Goal: Task Accomplishment & Management: Use online tool/utility

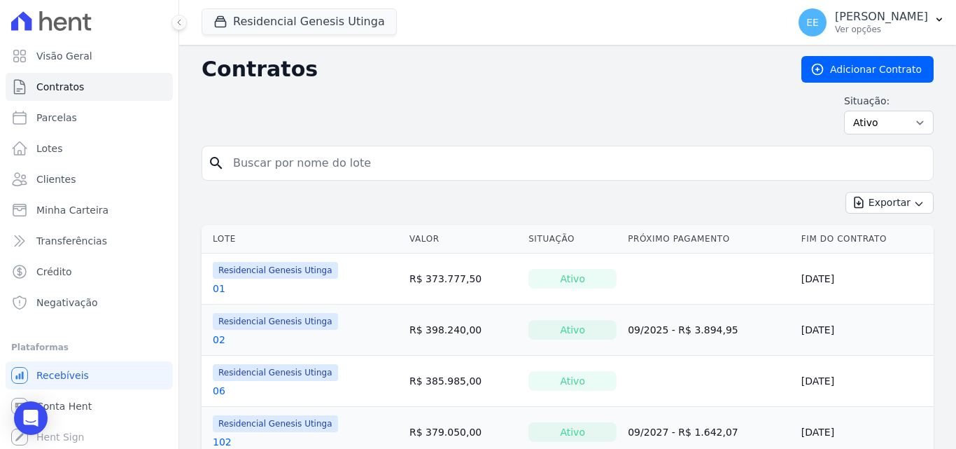
click at [267, 170] on input "search" at bounding box center [576, 163] width 703 height 28
type input "19"
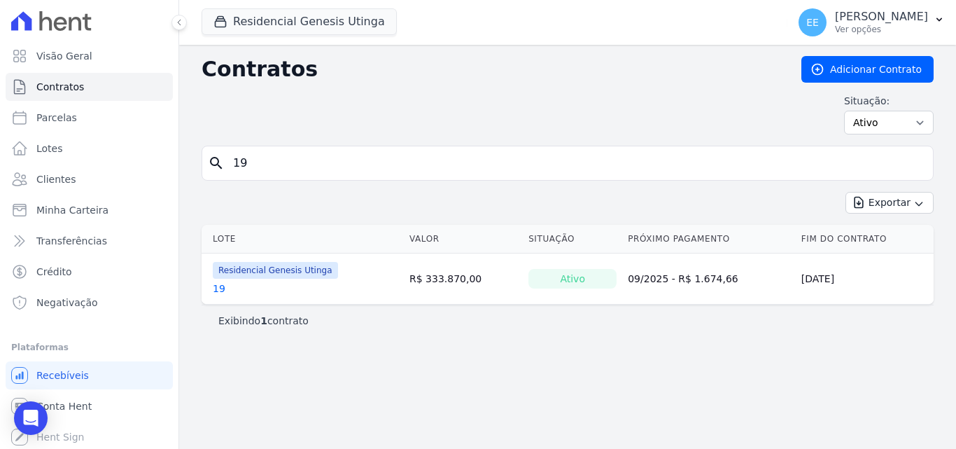
click at [220, 286] on link "19" at bounding box center [219, 288] width 13 height 14
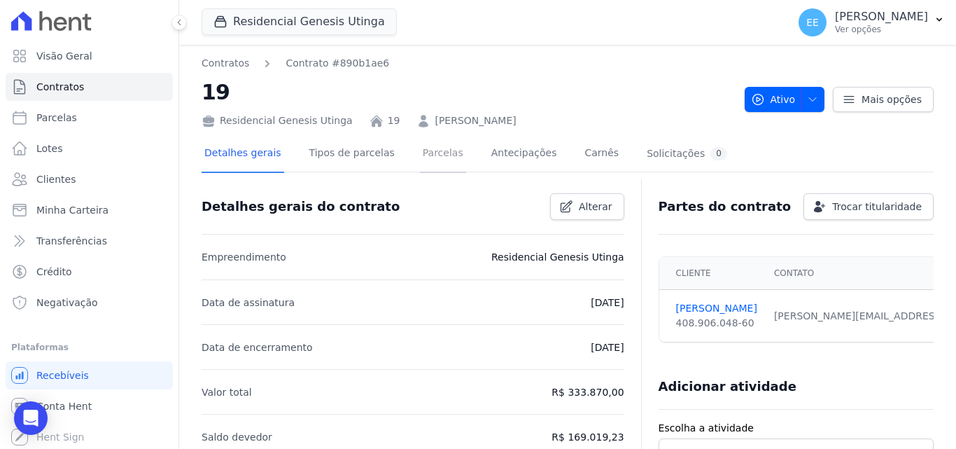
click at [441, 160] on link "Parcelas" at bounding box center [443, 154] width 46 height 37
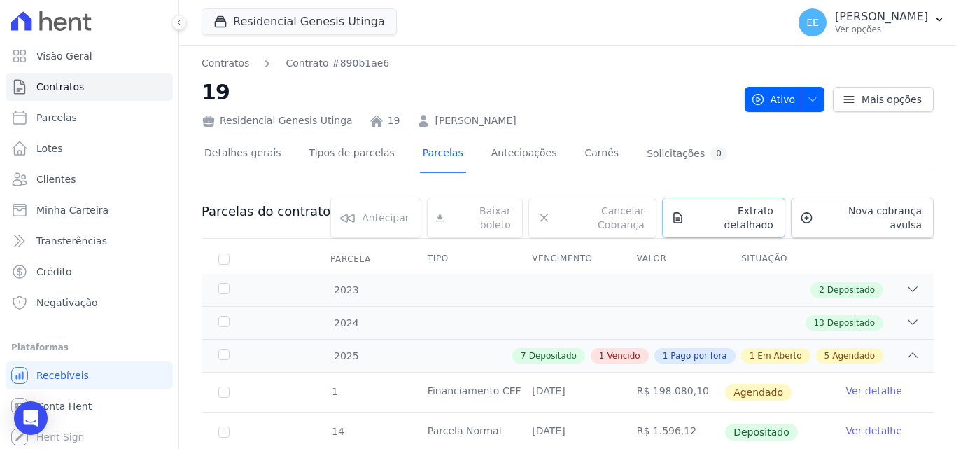
click at [753, 208] on span "Extrato detalhado" at bounding box center [731, 218] width 83 height 28
click at [874, 217] on span "Exportar PDF" at bounding box center [911, 213] width 74 height 14
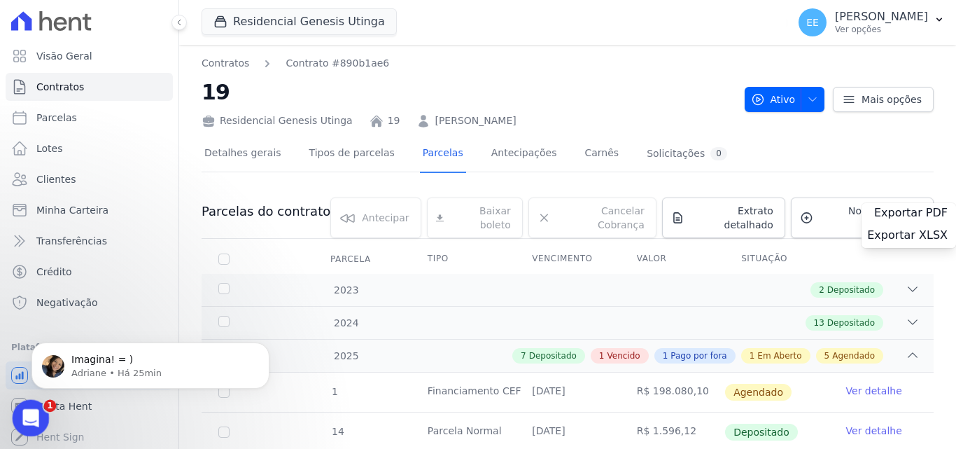
click at [15, 408] on div "Abertura do Messenger da Intercom" at bounding box center [29, 416] width 46 height 46
